Goal: Task Accomplishment & Management: Use online tool/utility

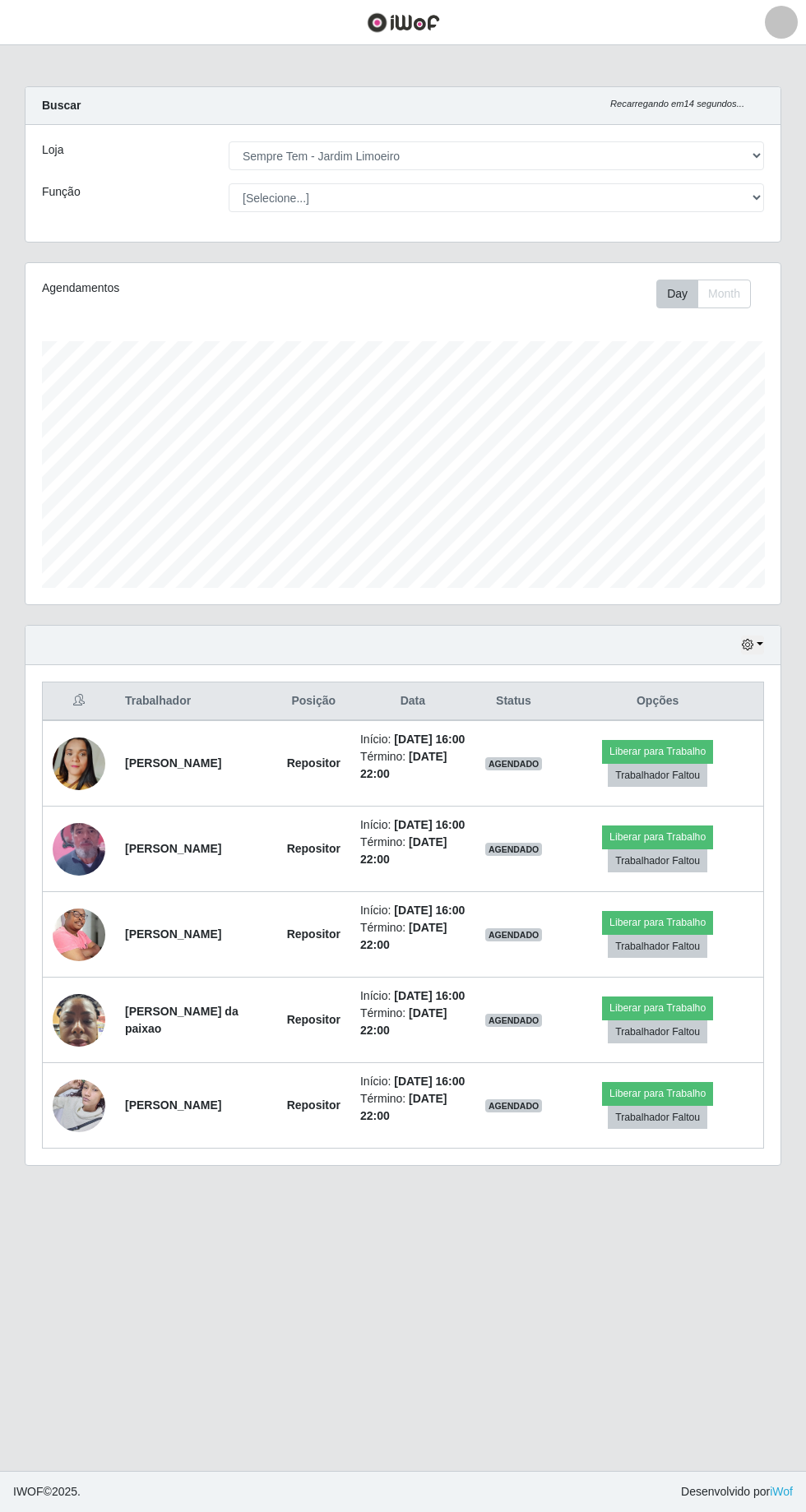
select select "508"
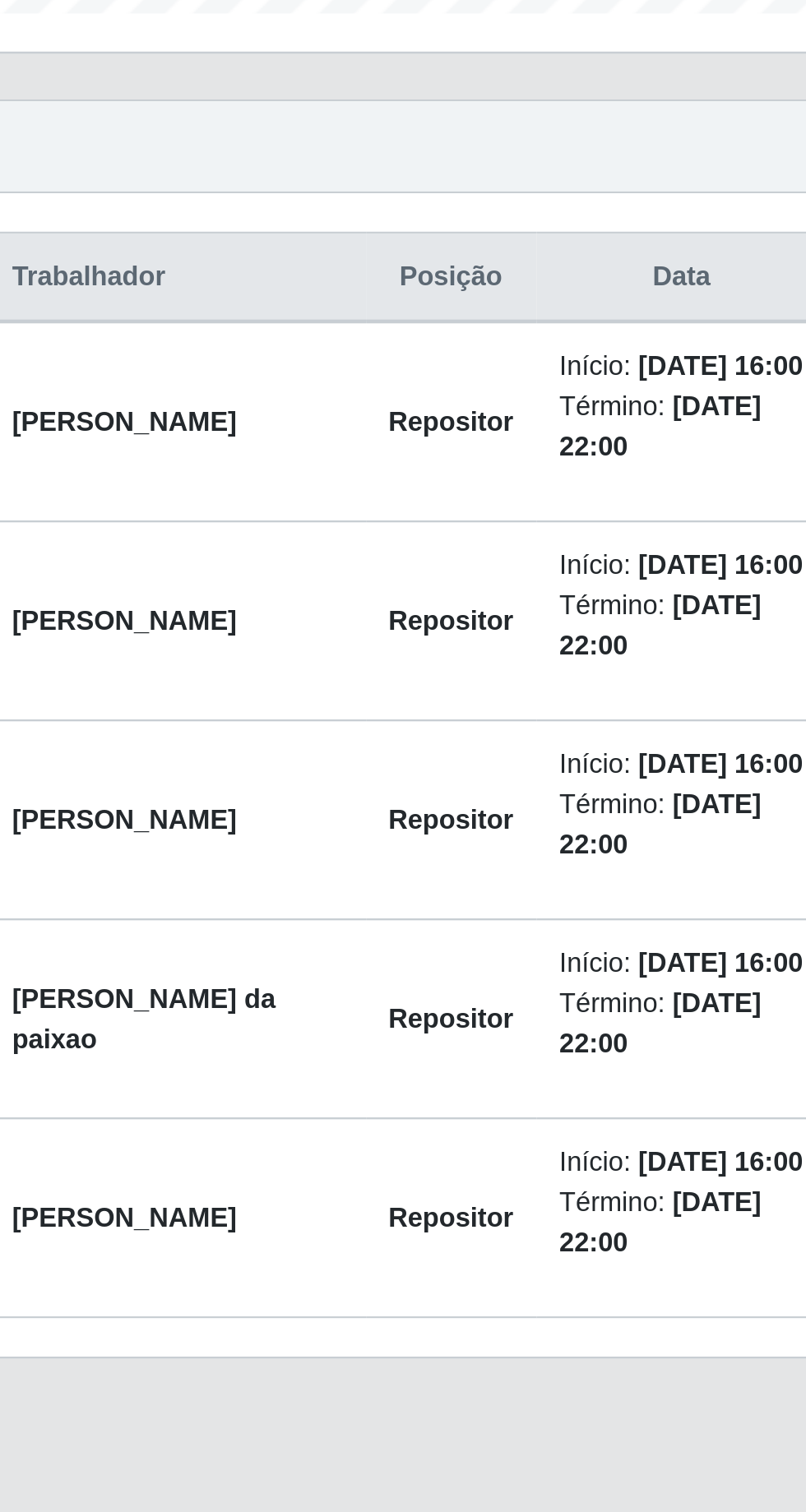
scroll to position [340, 754]
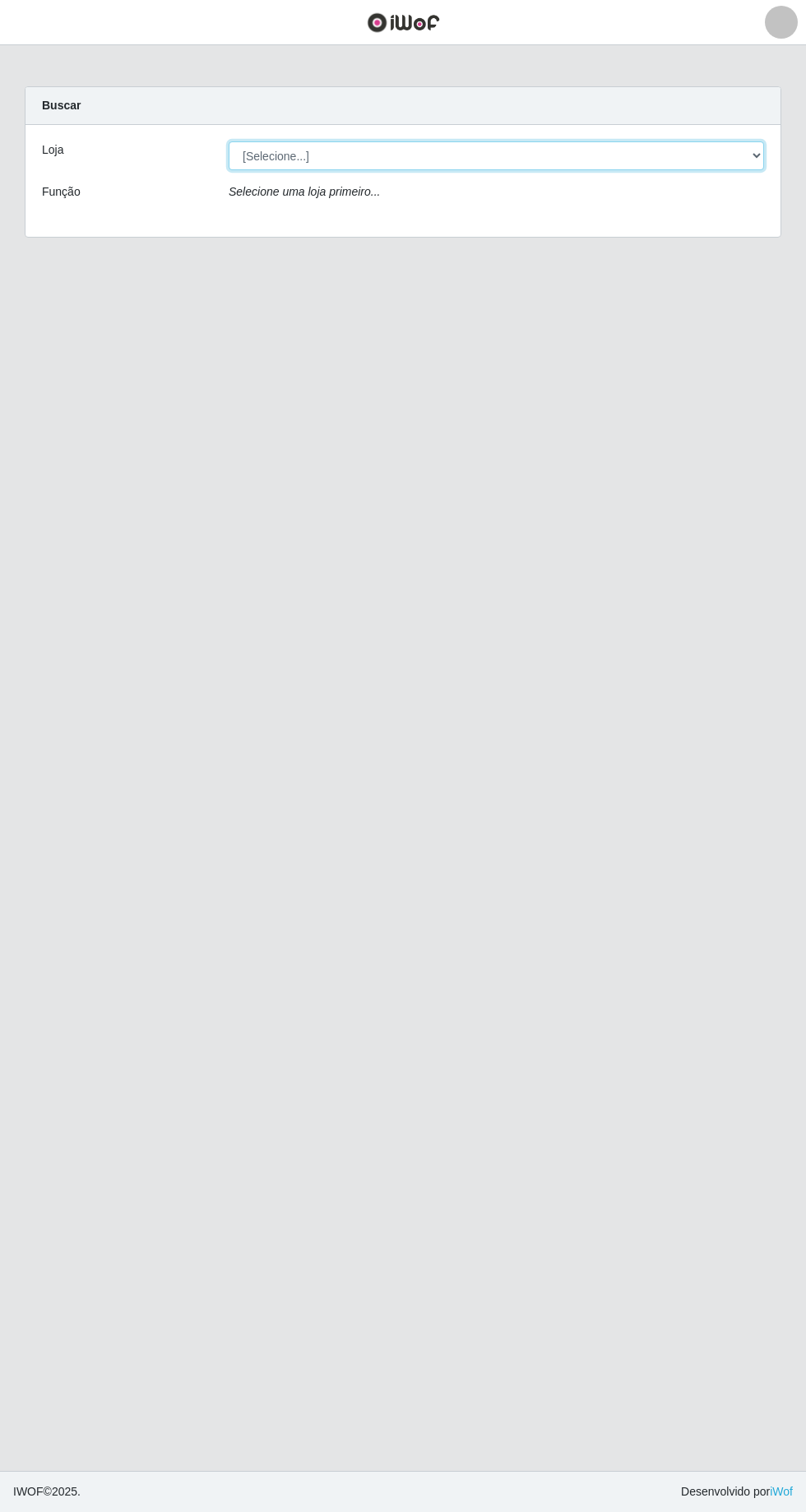
click at [744, 155] on select "[Selecione...] Carone - Itapoa Carone - Praia da Costa Sempre Tem - Jardim Camb…" at bounding box center [497, 156] width 536 height 29
select select "508"
click at [229, 141] on select "[Selecione...] Carone - Itapoa Carone - Praia da Costa Sempre Tem - Jardim Camb…" at bounding box center [497, 156] width 536 height 29
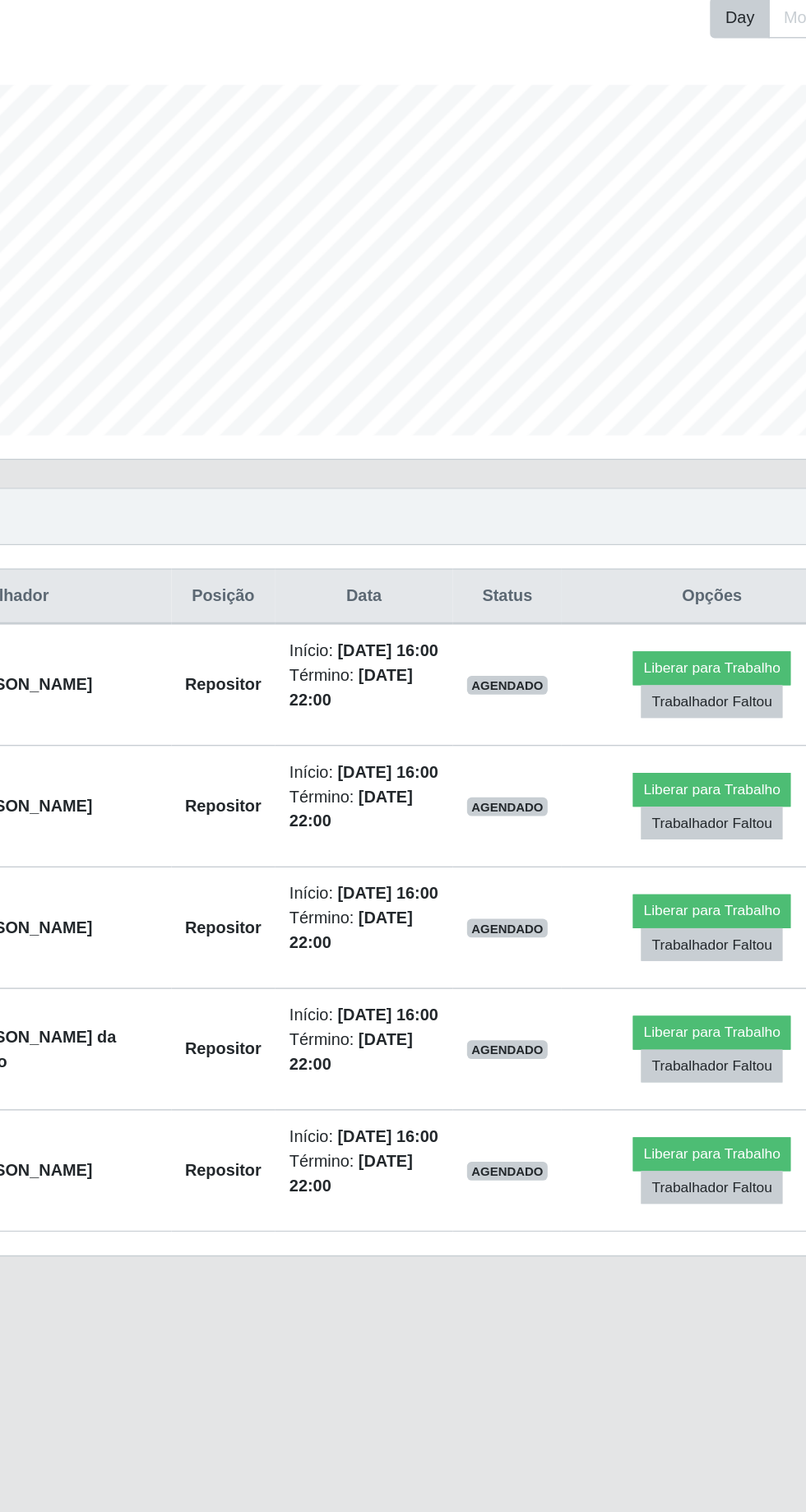
scroll to position [2, 0]
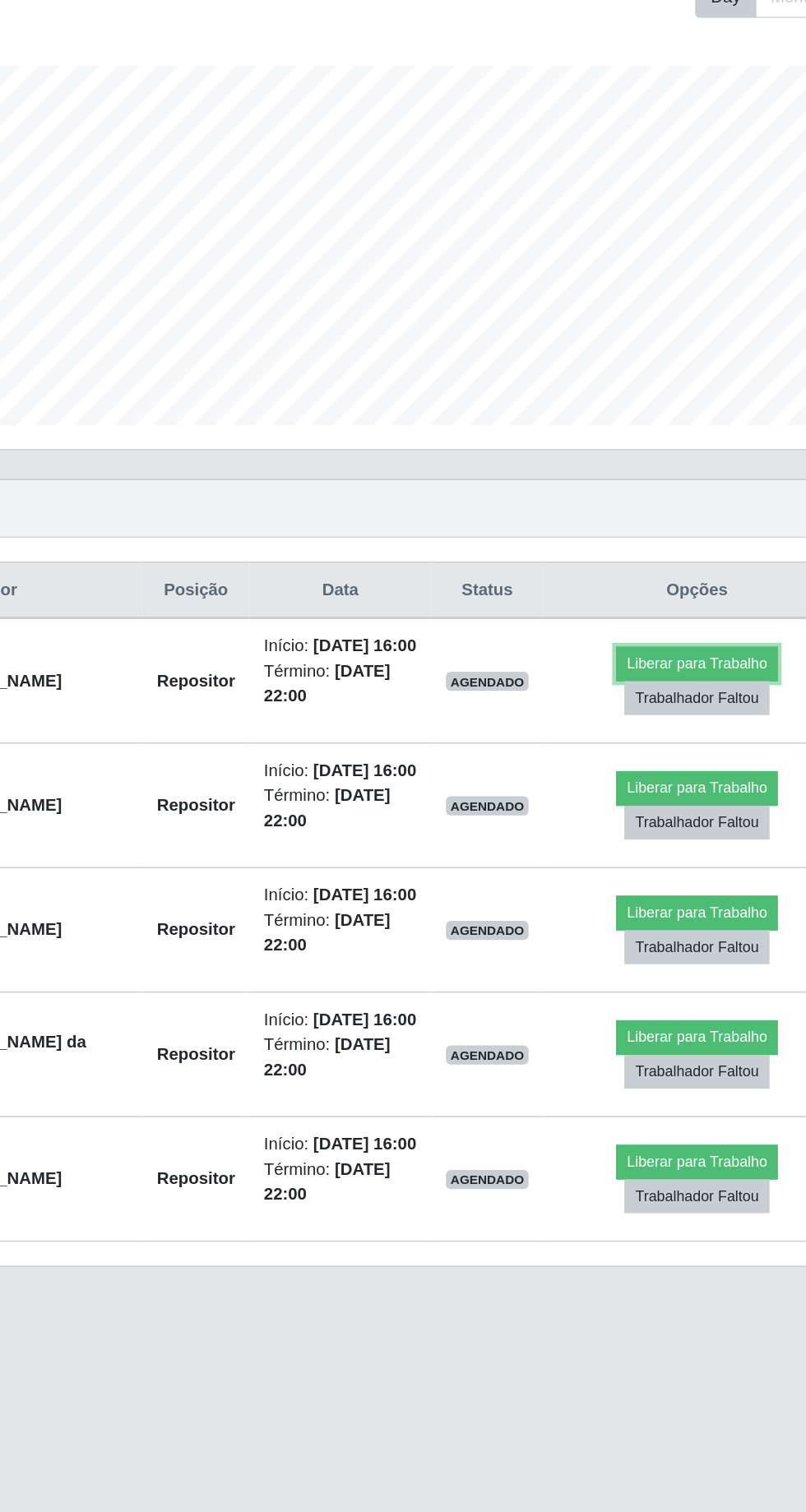
click at [676, 753] on button "Liberar para Trabalho" at bounding box center [657, 751] width 111 height 23
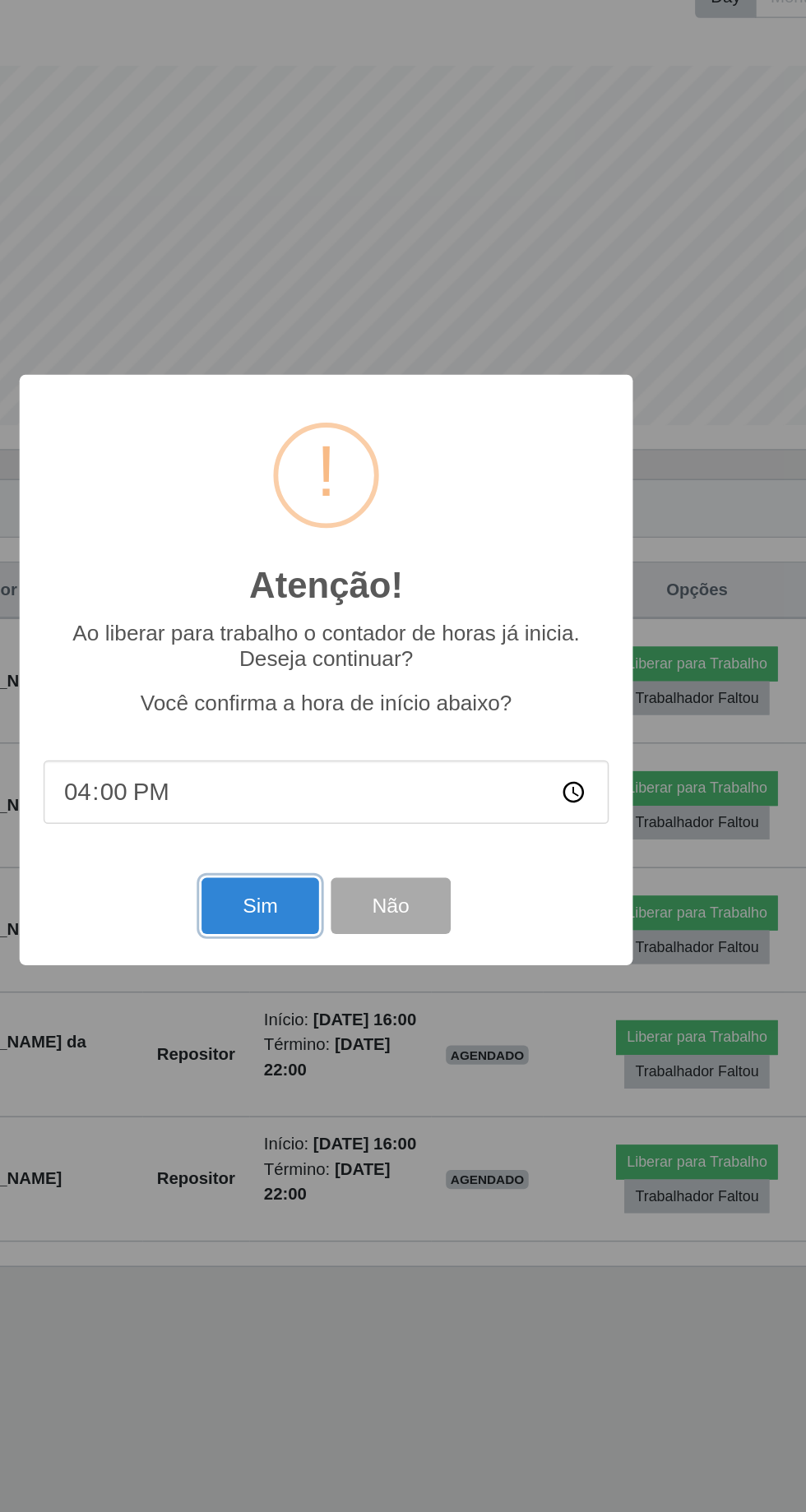
click at [367, 915] on button "Sim" at bounding box center [357, 918] width 80 height 39
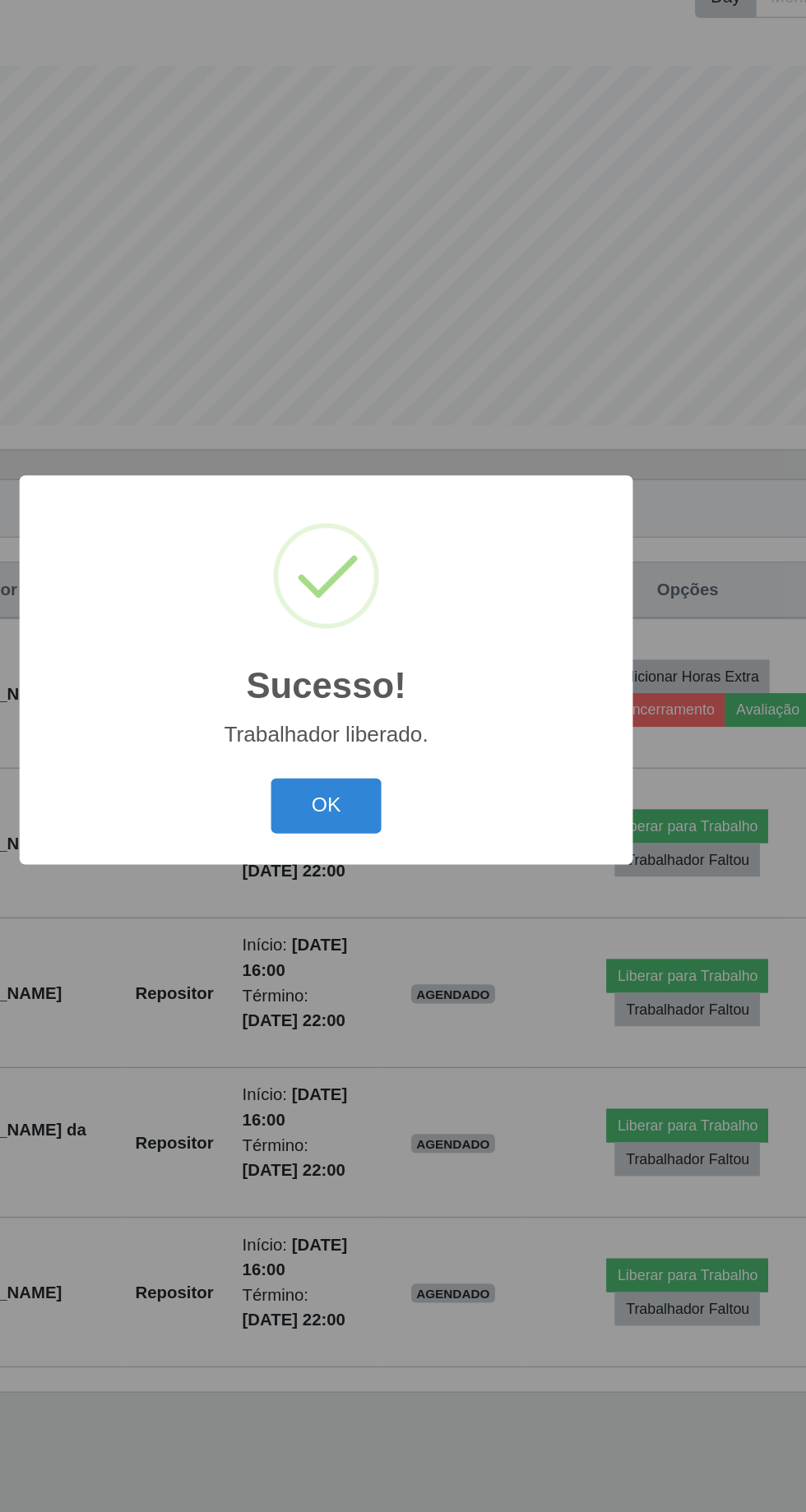
click at [418, 847] on button "OK" at bounding box center [403, 850] width 77 height 39
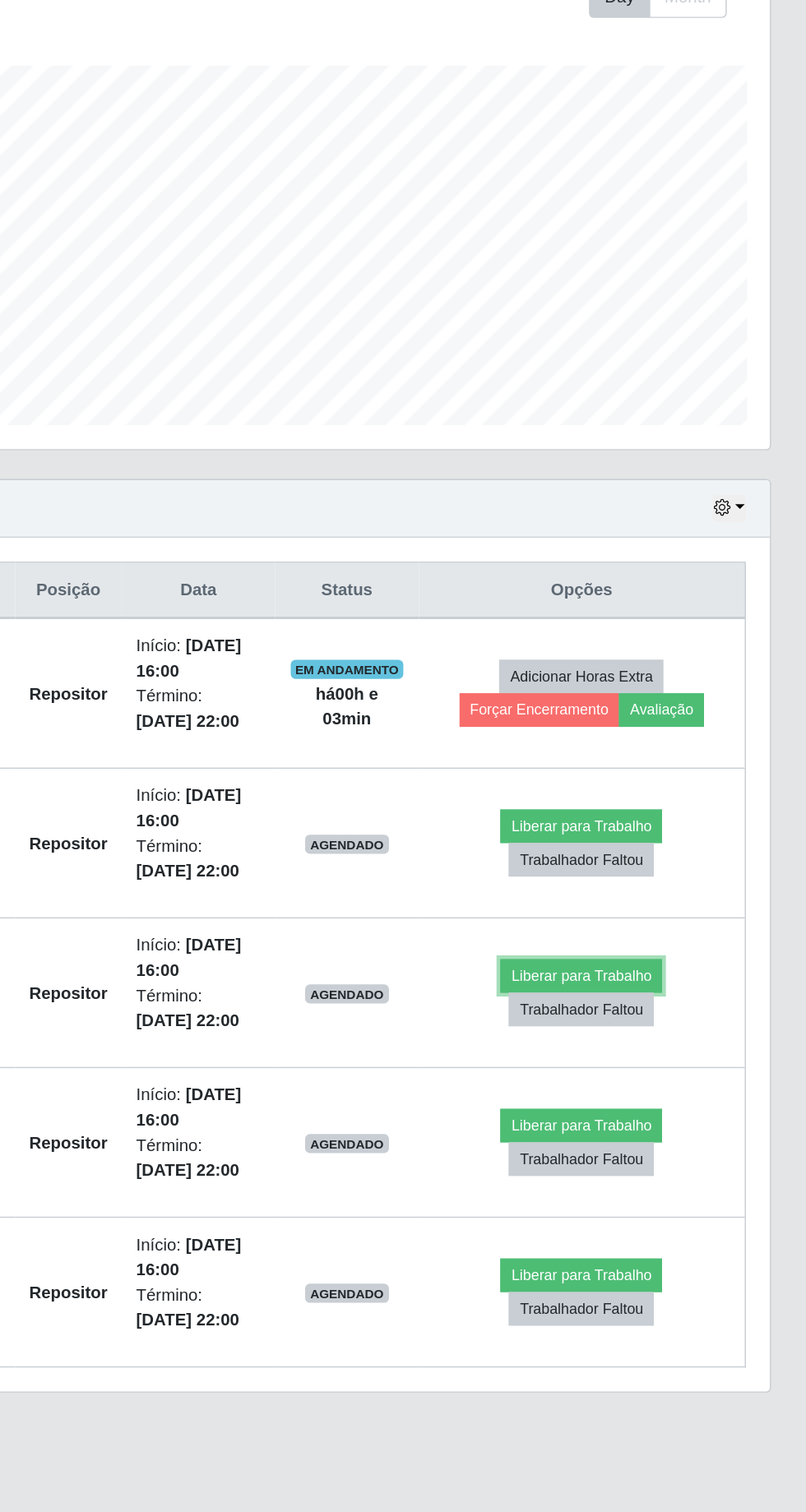
click at [659, 960] on button "Liberar para Trabalho" at bounding box center [650, 965] width 111 height 23
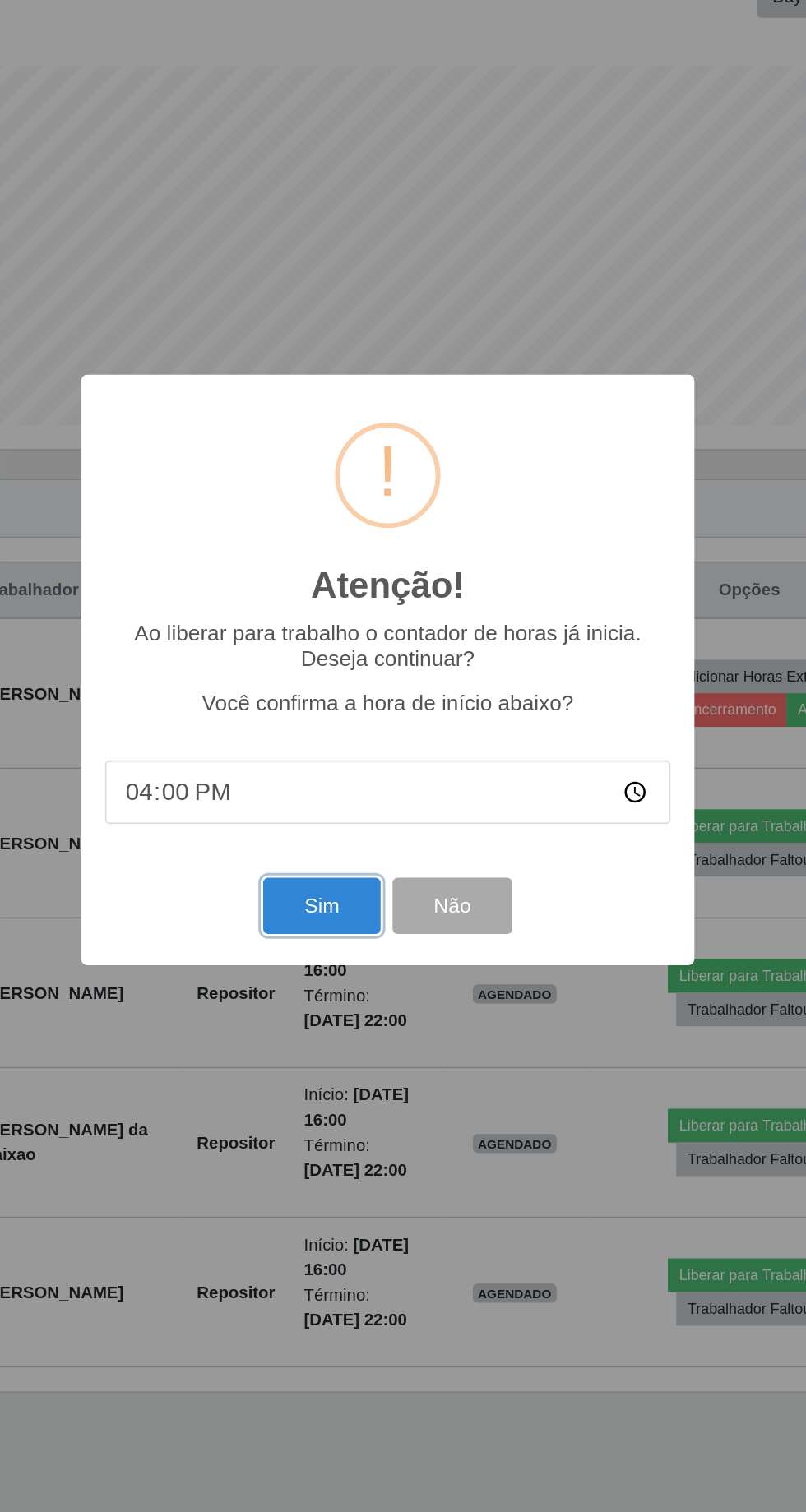
click at [359, 918] on button "Sim" at bounding box center [357, 918] width 80 height 39
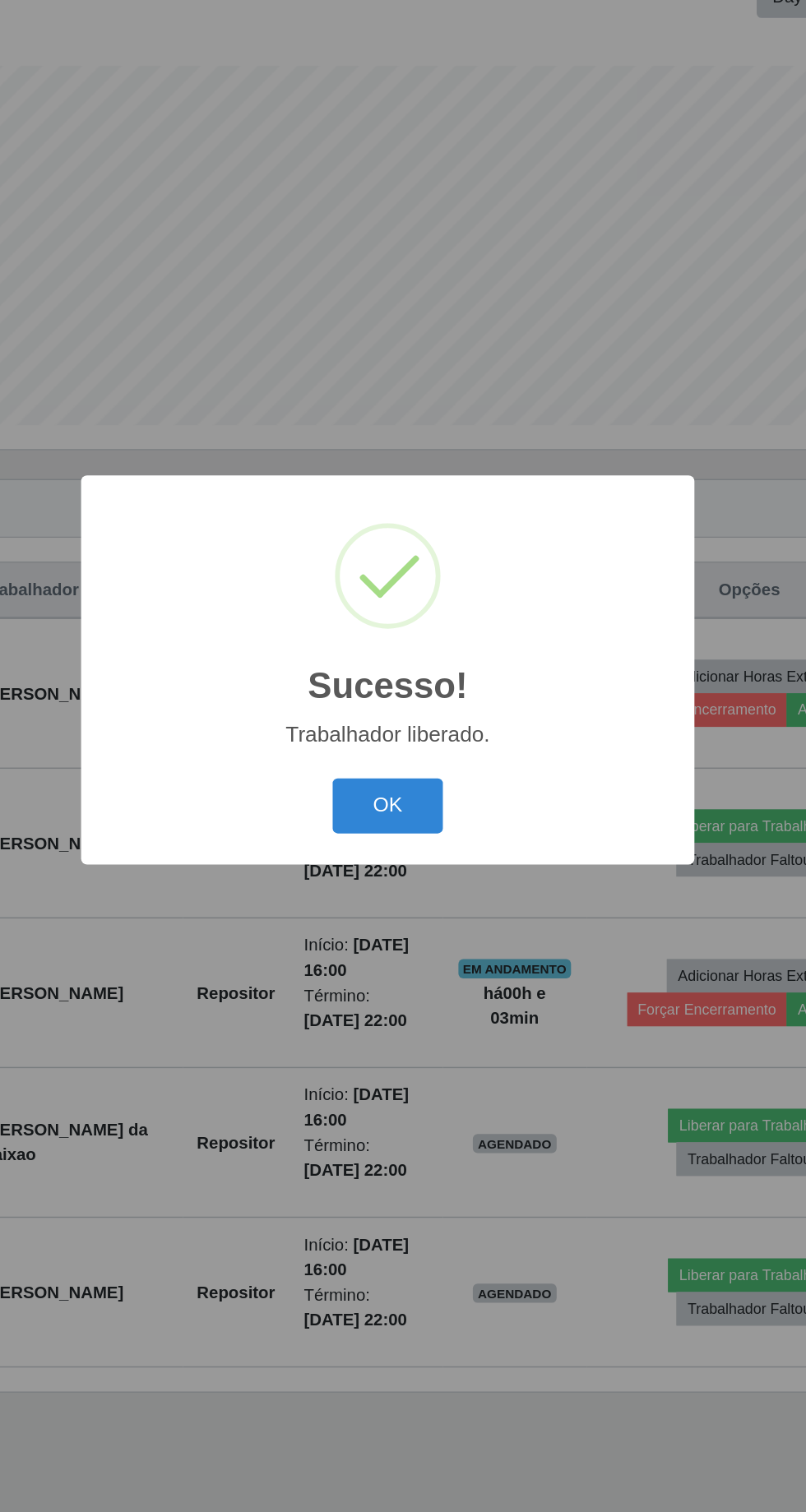
click at [412, 844] on button "OK" at bounding box center [403, 850] width 77 height 39
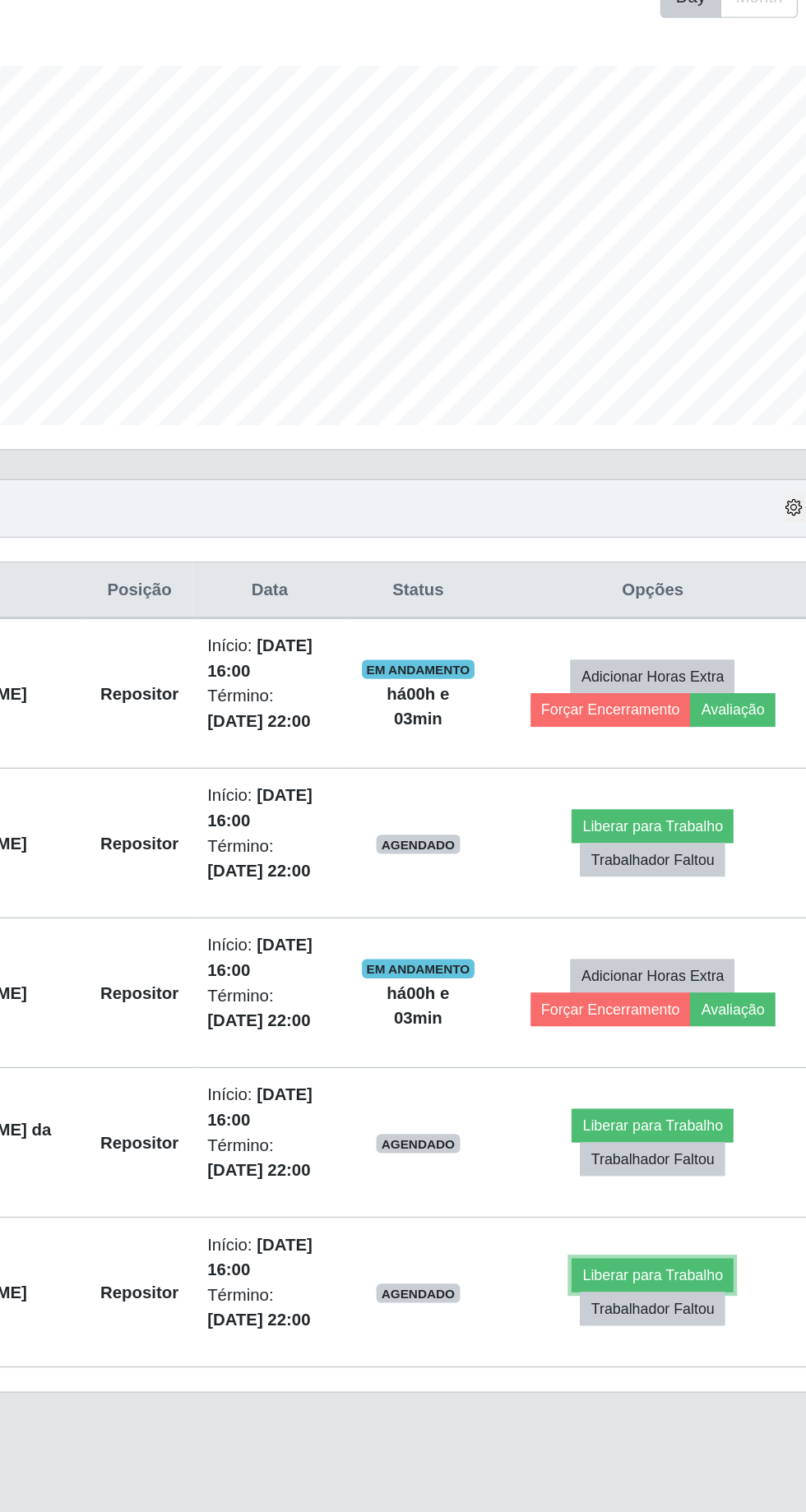
click at [669, 1160] on button "Liberar para Trabalho" at bounding box center [650, 1171] width 111 height 23
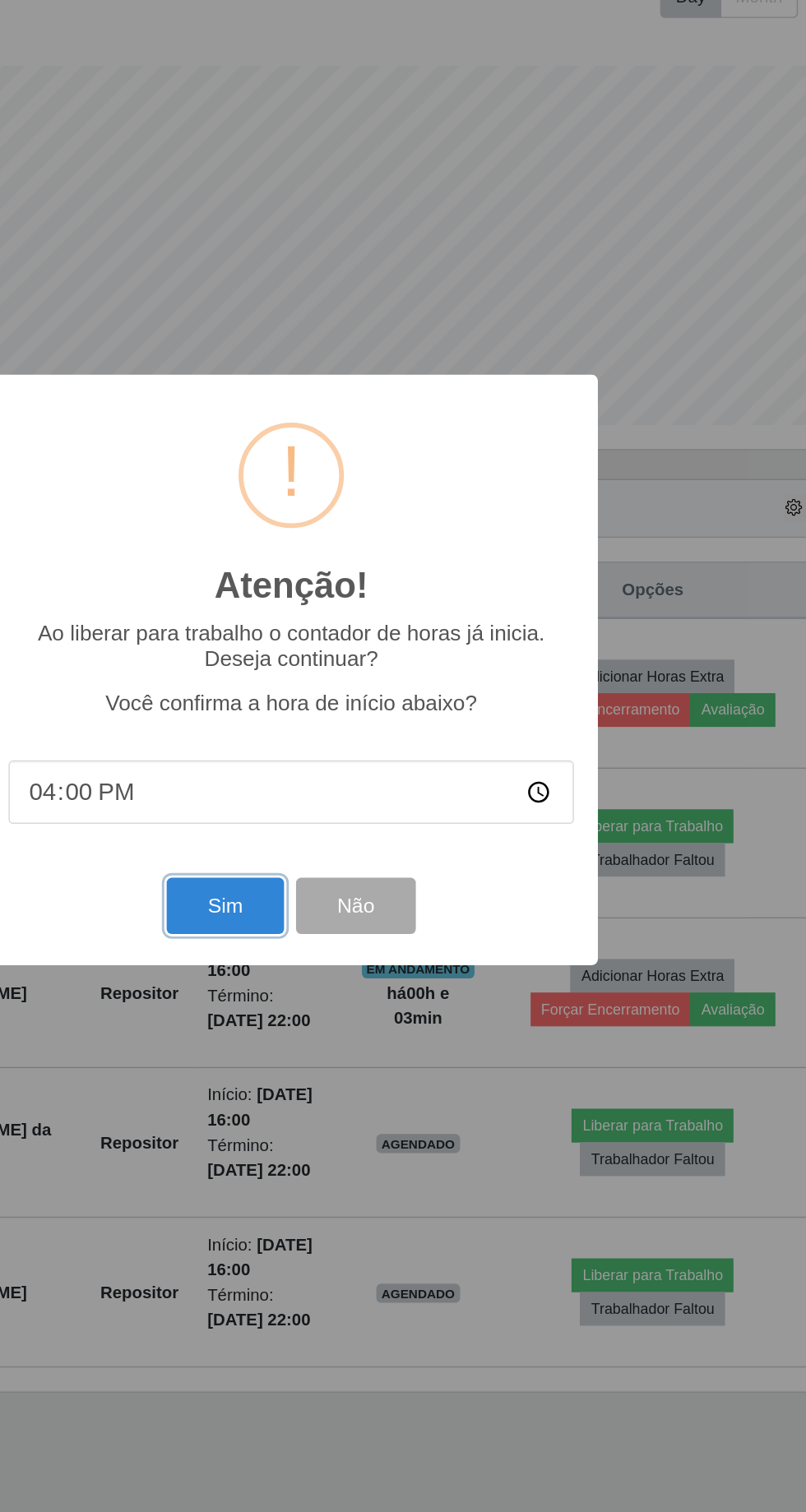
click at [359, 912] on button "Sim" at bounding box center [357, 918] width 80 height 39
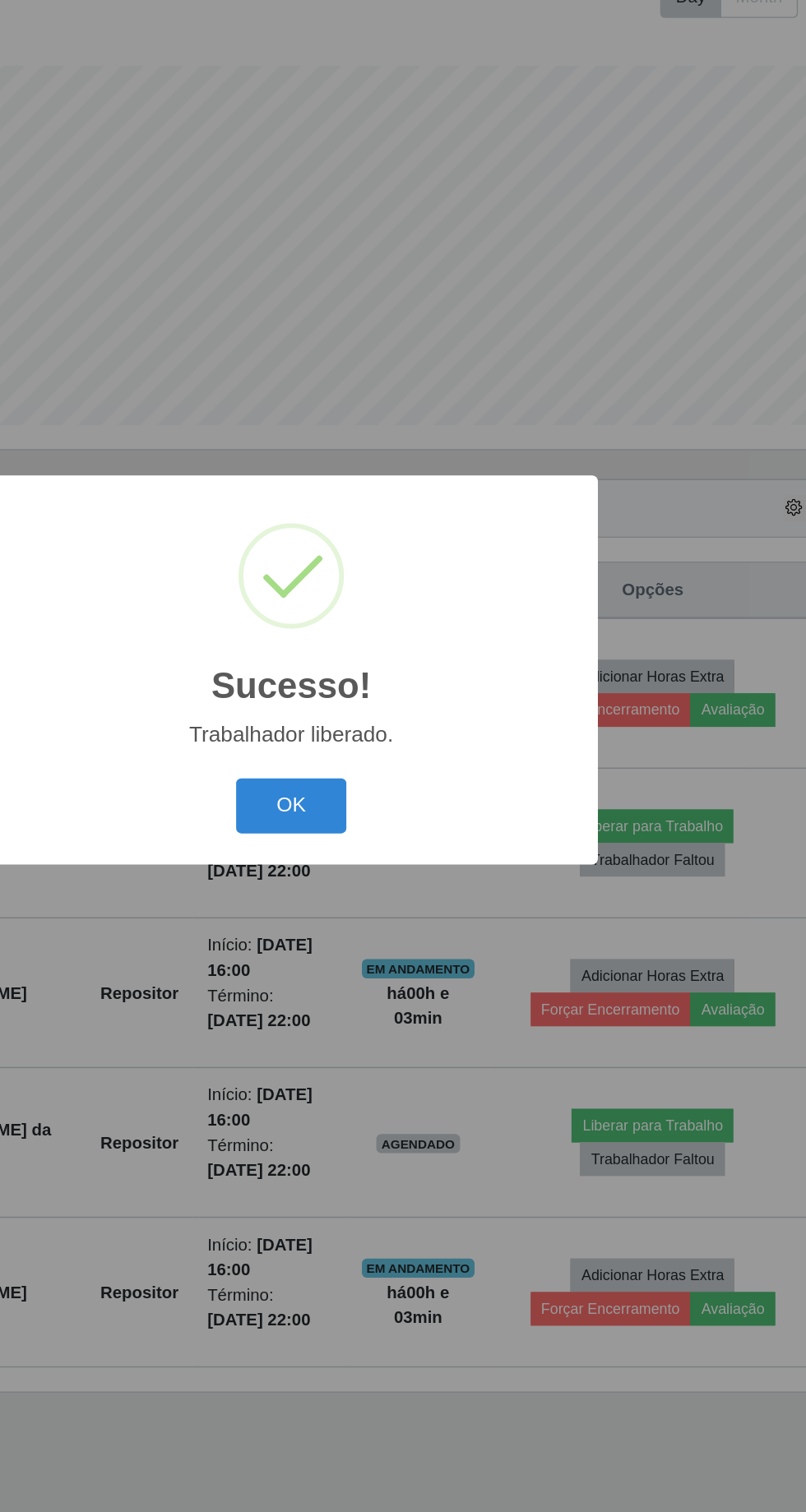
click at [409, 849] on button "OK" at bounding box center [403, 850] width 77 height 39
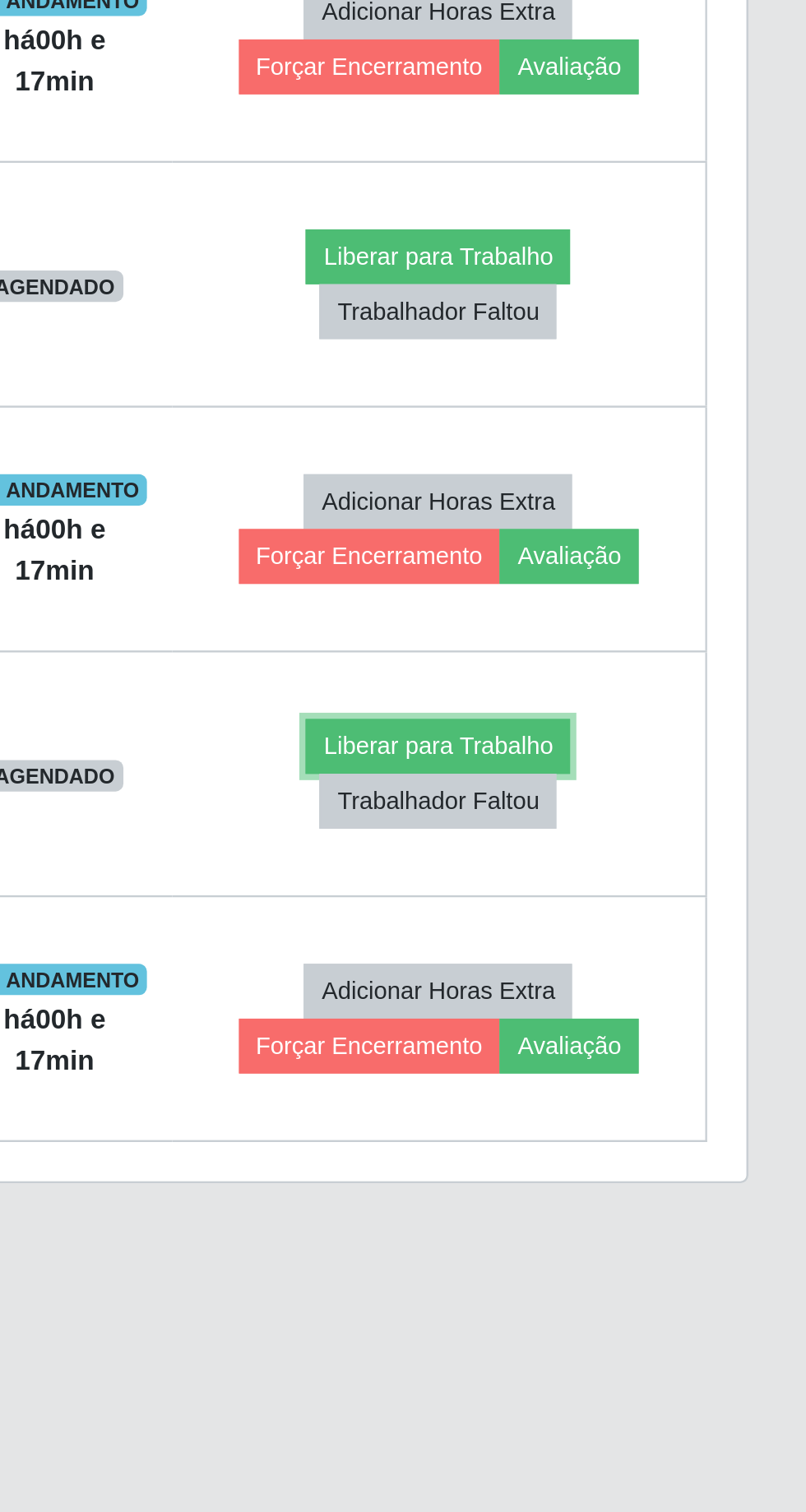
click at [659, 1058] on button "Liberar para Trabalho" at bounding box center [650, 1069] width 111 height 23
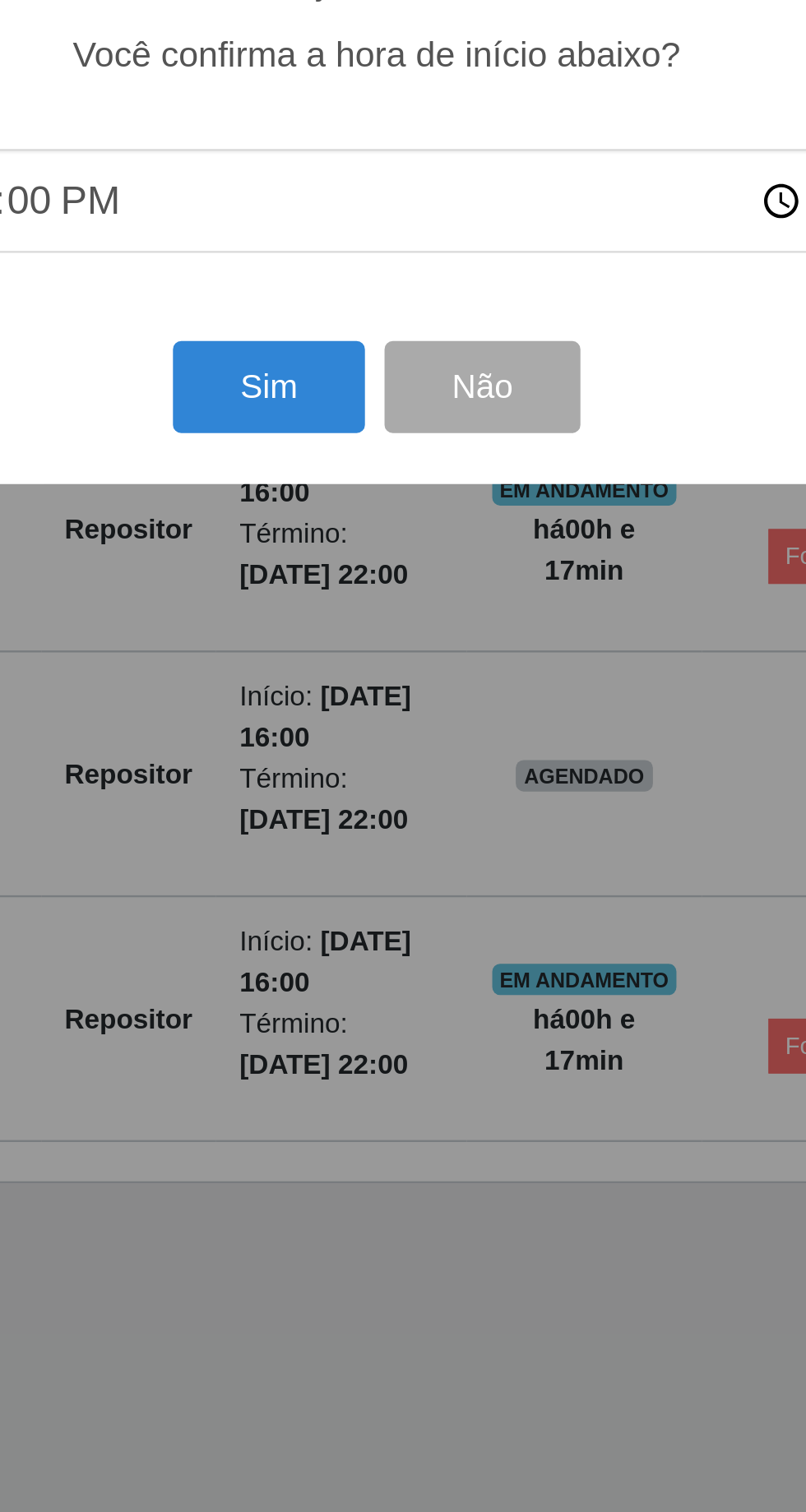
click at [563, 832] on input "16:00" at bounding box center [403, 840] width 388 height 43
type input "16:17"
click at [352, 913] on button "Sim" at bounding box center [357, 918] width 80 height 39
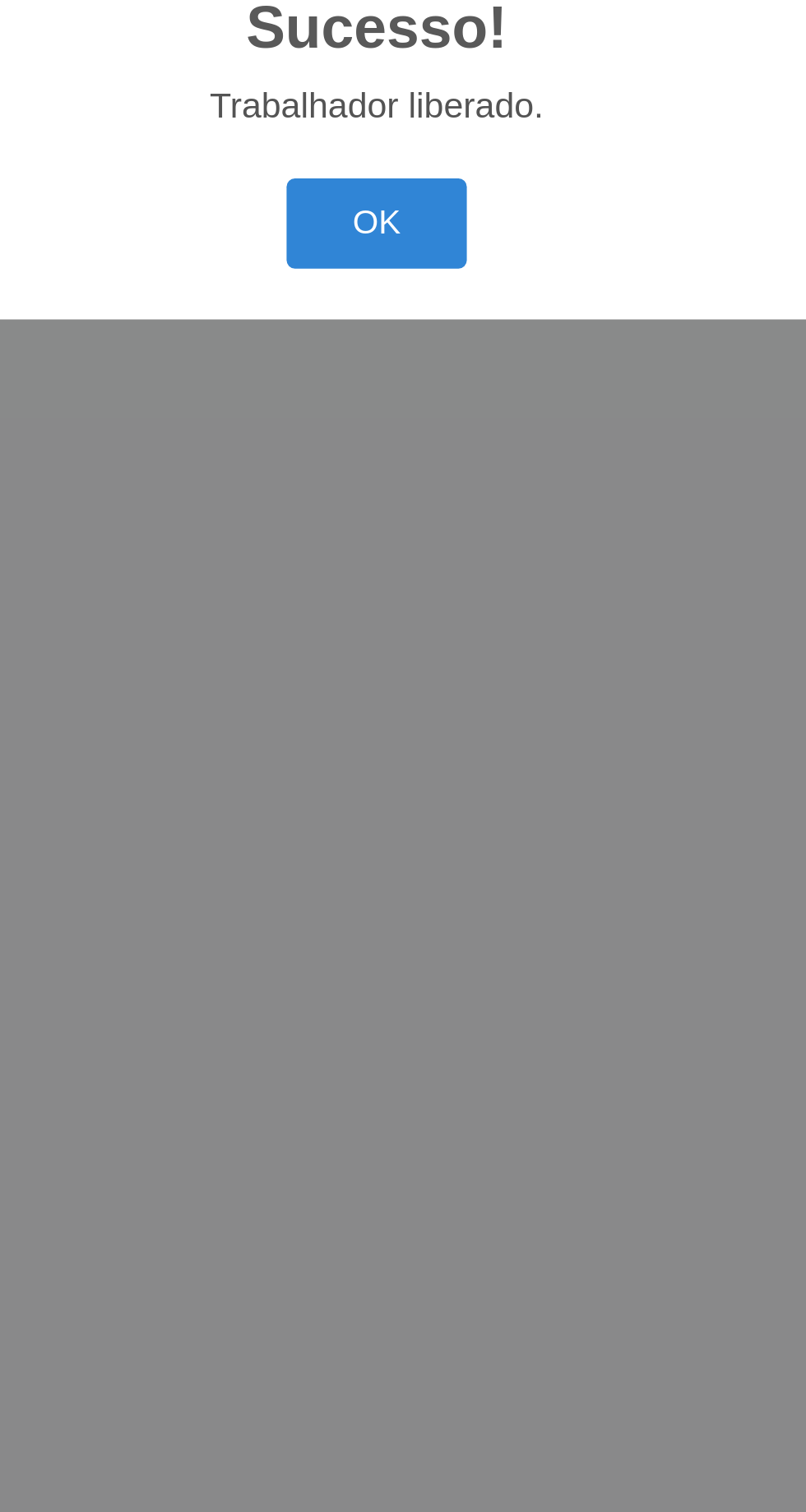
scroll to position [0, 0]
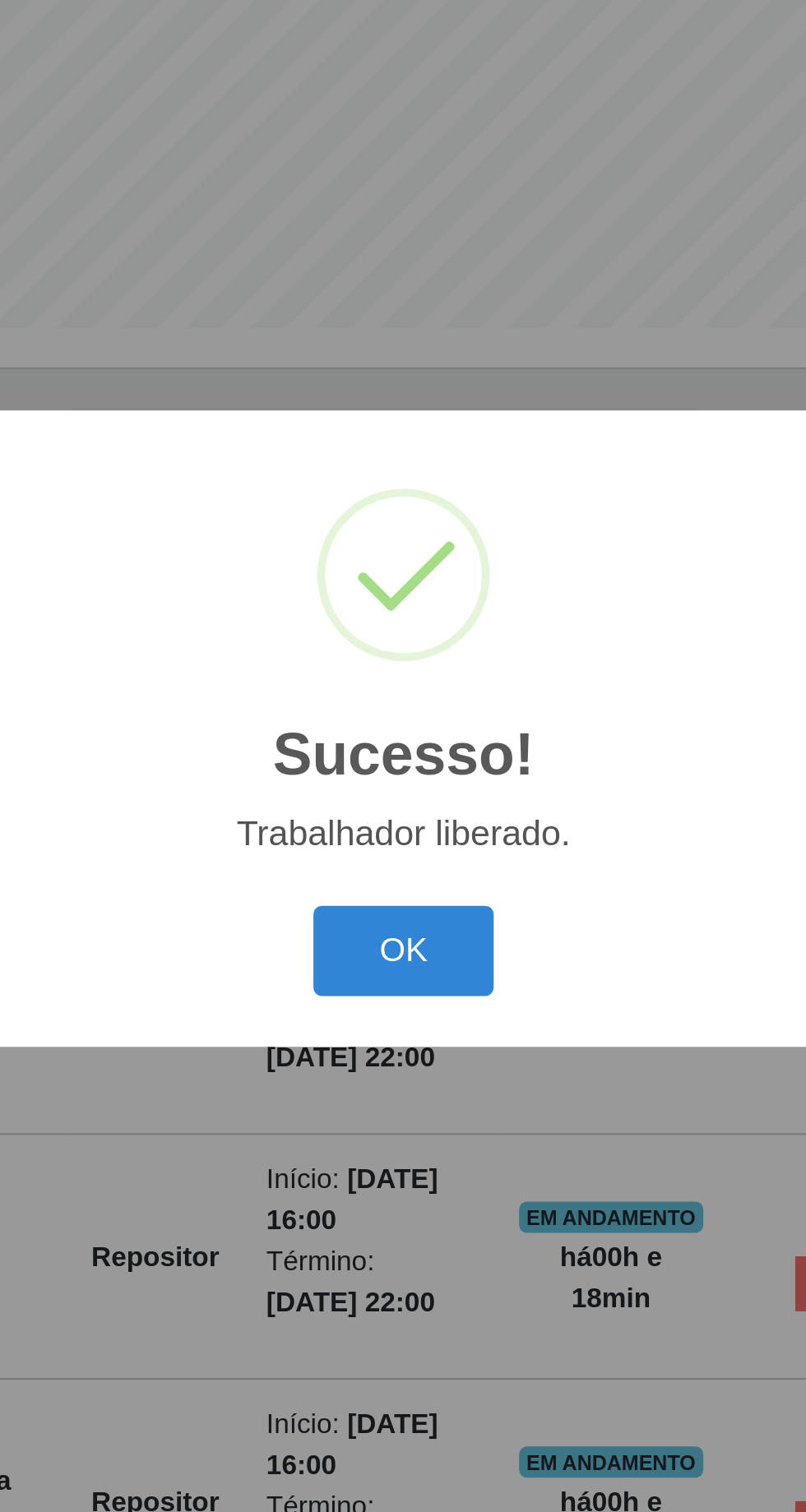
click at [407, 846] on button "OK" at bounding box center [403, 850] width 77 height 39
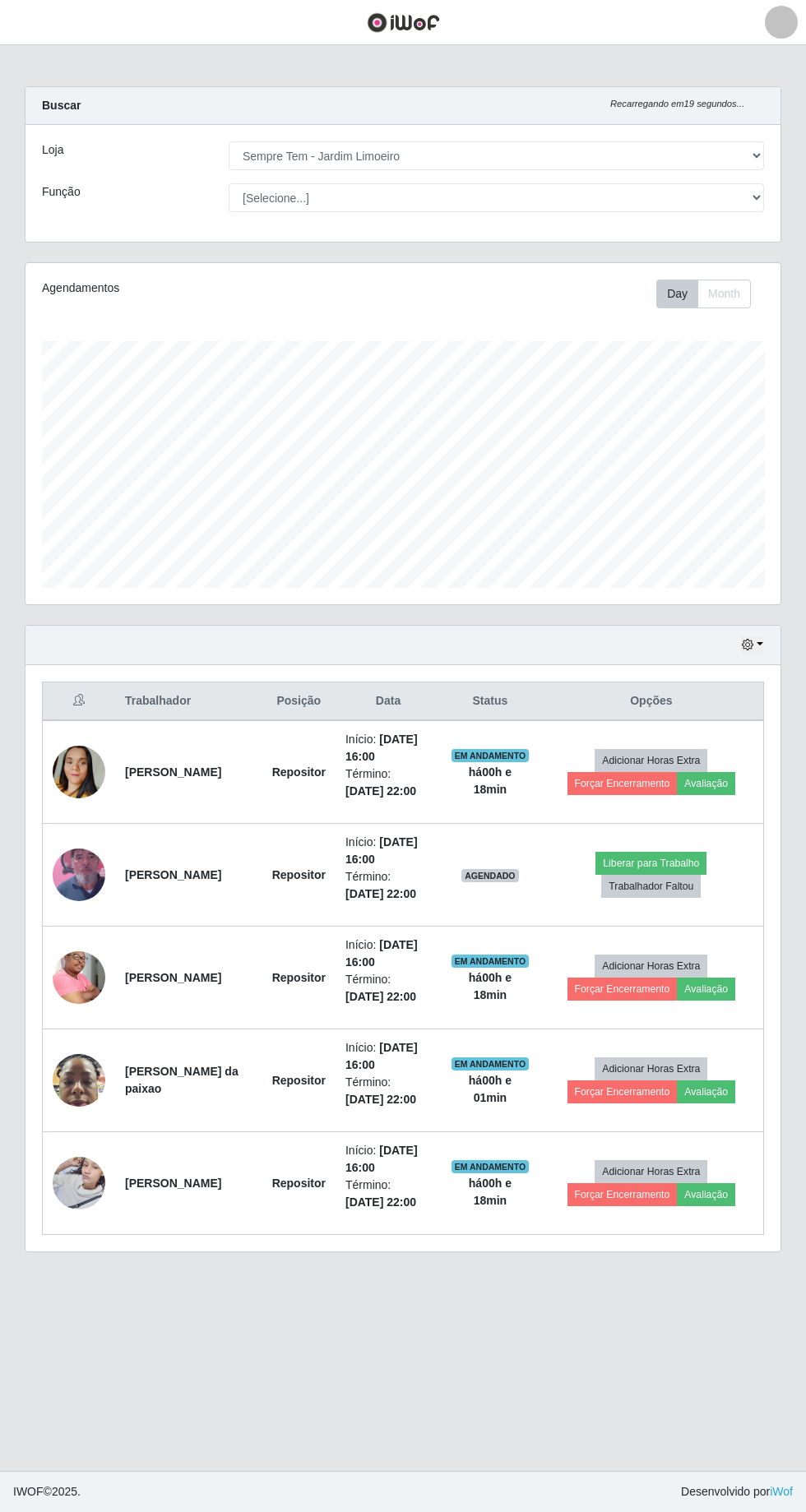
scroll to position [33, 0]
